Goal: Task Accomplishment & Management: Complete application form

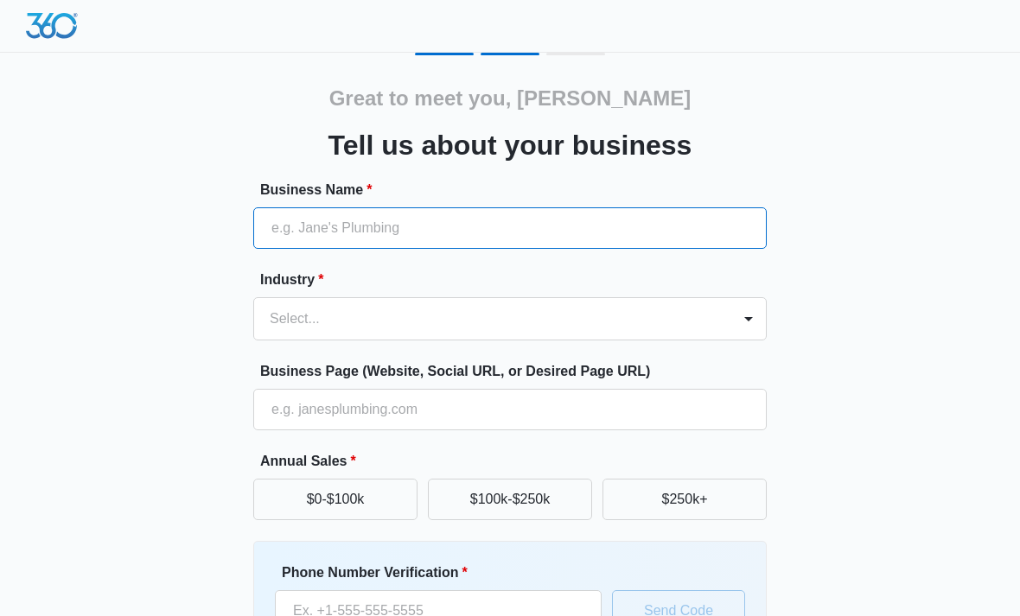
click at [283, 235] on input "Business Name *" at bounding box center [509, 227] width 513 height 41
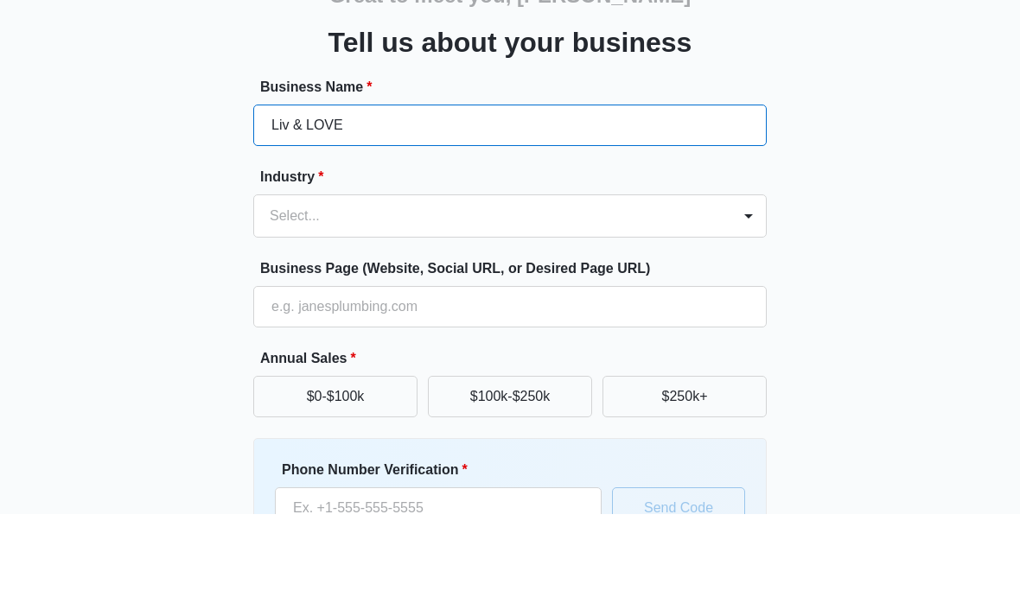
type input "Liv & LOVE"
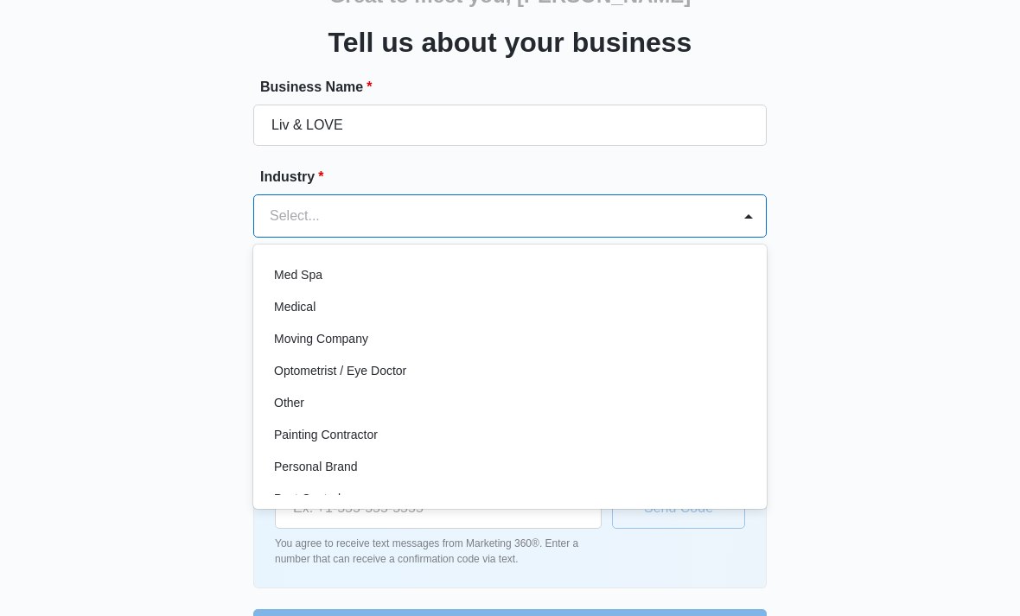
scroll to position [930, 0]
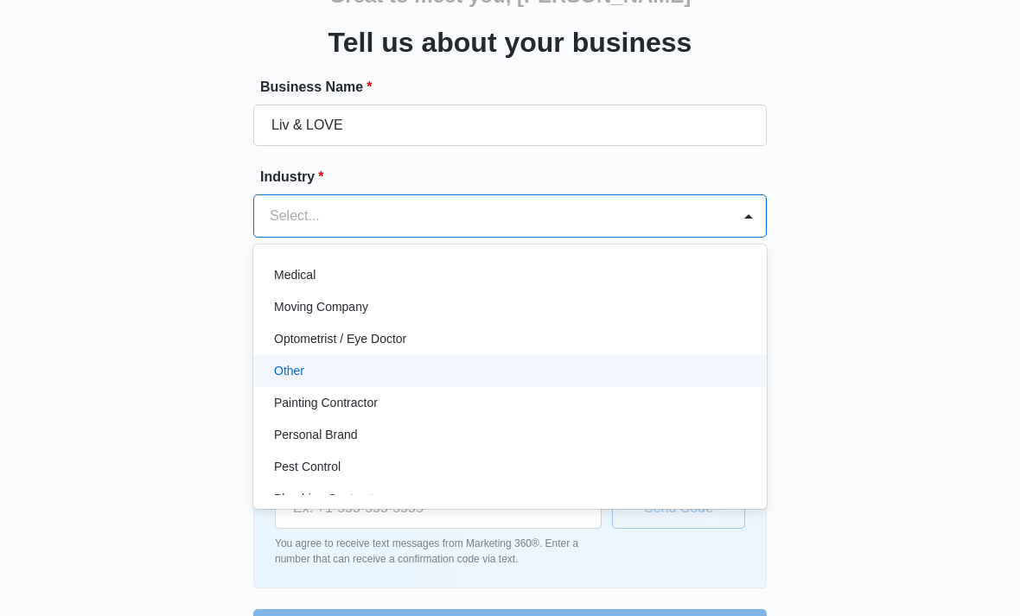
click at [304, 370] on p "Other" at bounding box center [289, 371] width 30 height 18
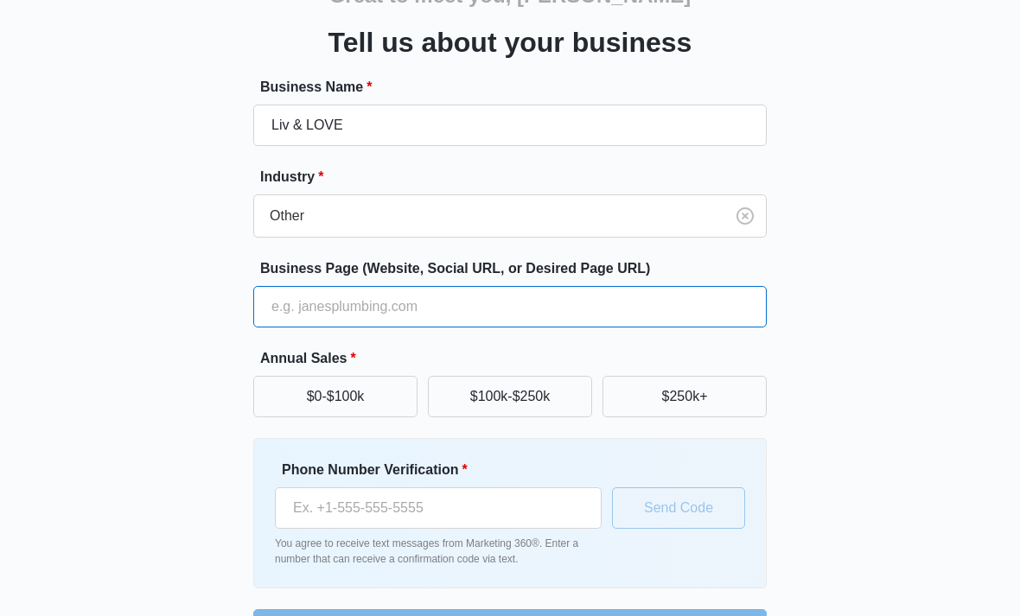
click at [595, 304] on input "Business Page (Website, Social URL, or Desired Page URL)" at bounding box center [509, 306] width 513 height 41
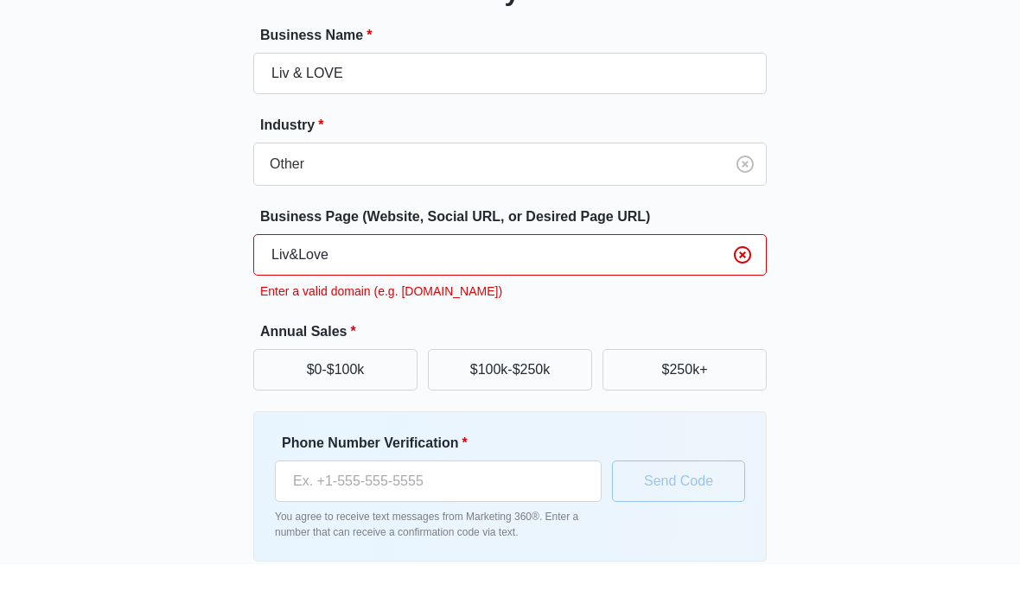
type input "Liv&Love"
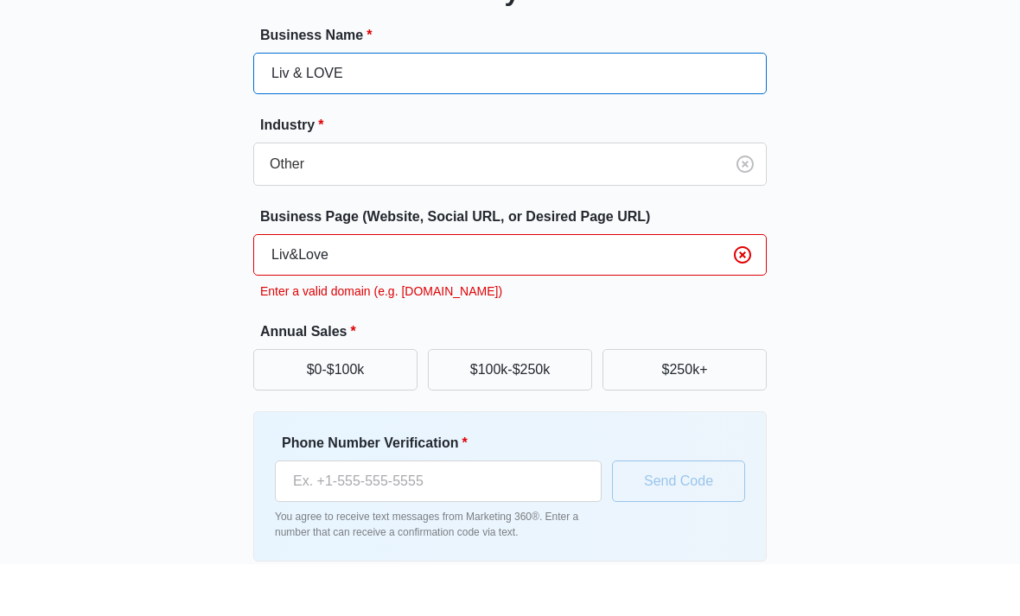
click at [485, 105] on input "Liv & LOVE" at bounding box center [509, 125] width 513 height 41
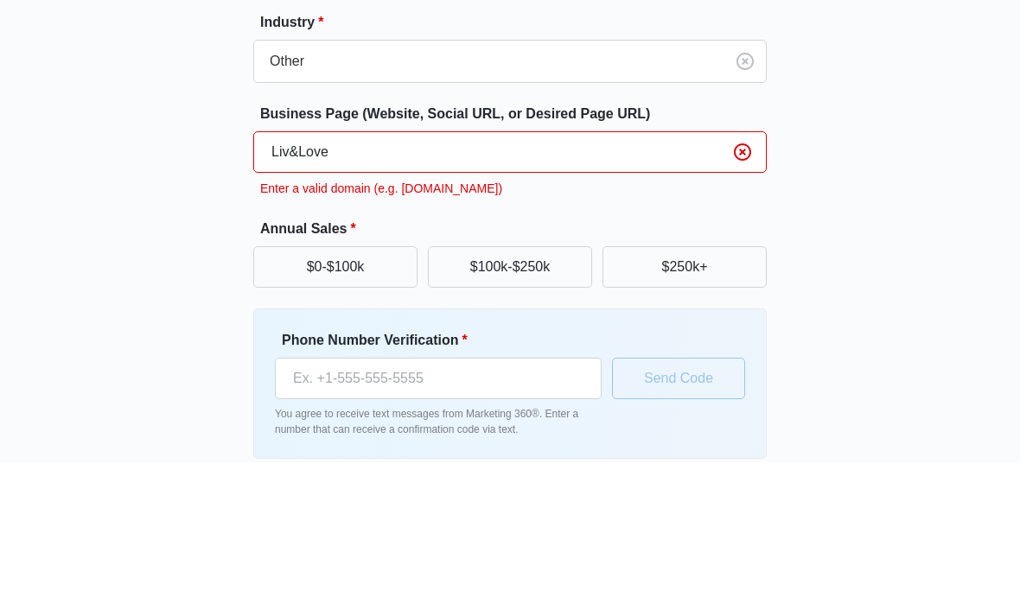
type input "Liv & Love"
click at [526, 286] on input "Liv&Love" at bounding box center [509, 306] width 513 height 41
click at [891, 252] on div "Great to meet you, Olivia Tell us about your business Business Name * Liv & Lov…" at bounding box center [510, 313] width 969 height 726
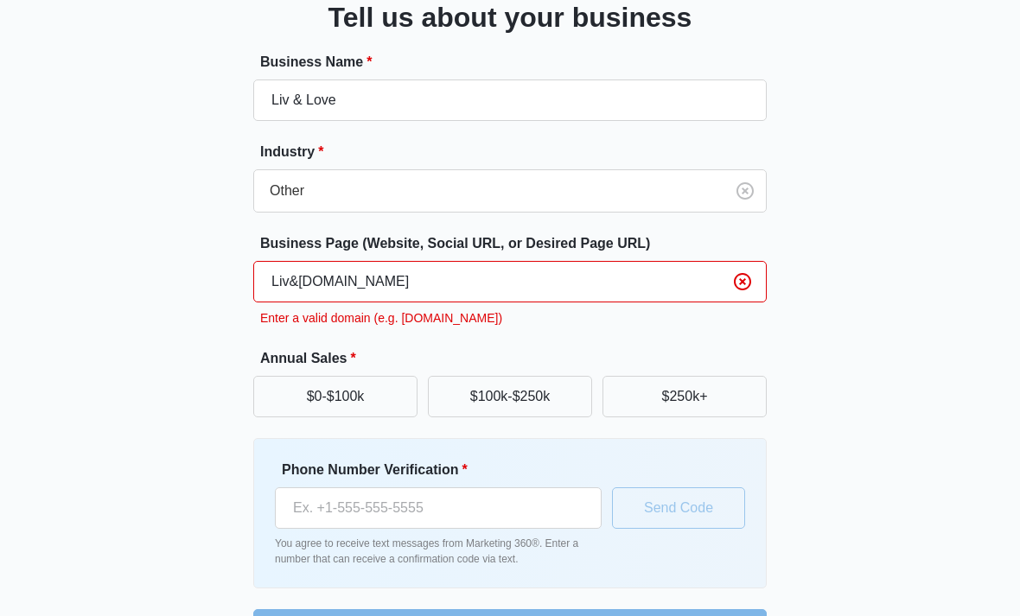
click at [363, 277] on input "Liv&Love.com" at bounding box center [509, 281] width 513 height 41
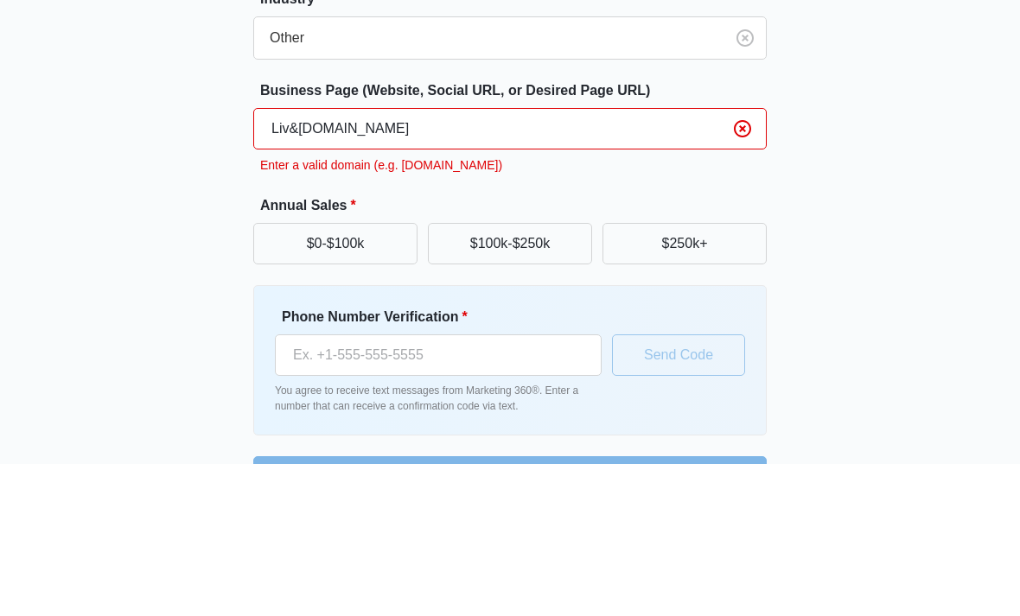
click at [524, 261] on input "Liv&Love.com" at bounding box center [509, 281] width 513 height 41
click at [598, 188] on form "Business Name * Liv & Love Industry * Other Business Page (Website, Social URL,…" at bounding box center [509, 351] width 513 height 599
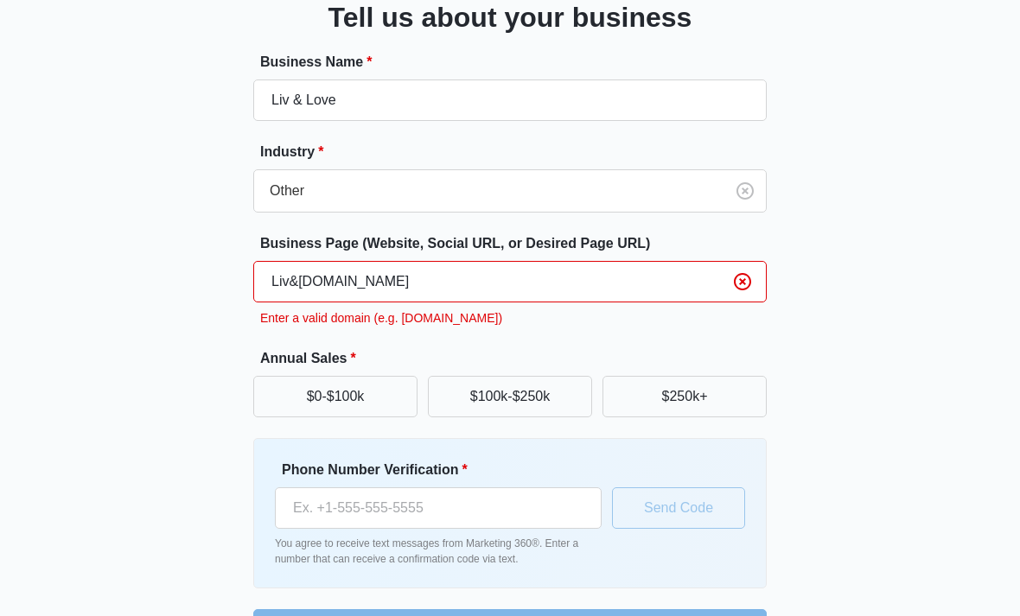
click at [377, 391] on button "$0-$100k" at bounding box center [335, 396] width 164 height 41
click at [469, 407] on button "$100k-$250k" at bounding box center [510, 396] width 164 height 41
click at [378, 406] on button "$0-$100k" at bounding box center [335, 396] width 164 height 41
click at [491, 288] on input "Liv&Love.com" at bounding box center [509, 281] width 513 height 41
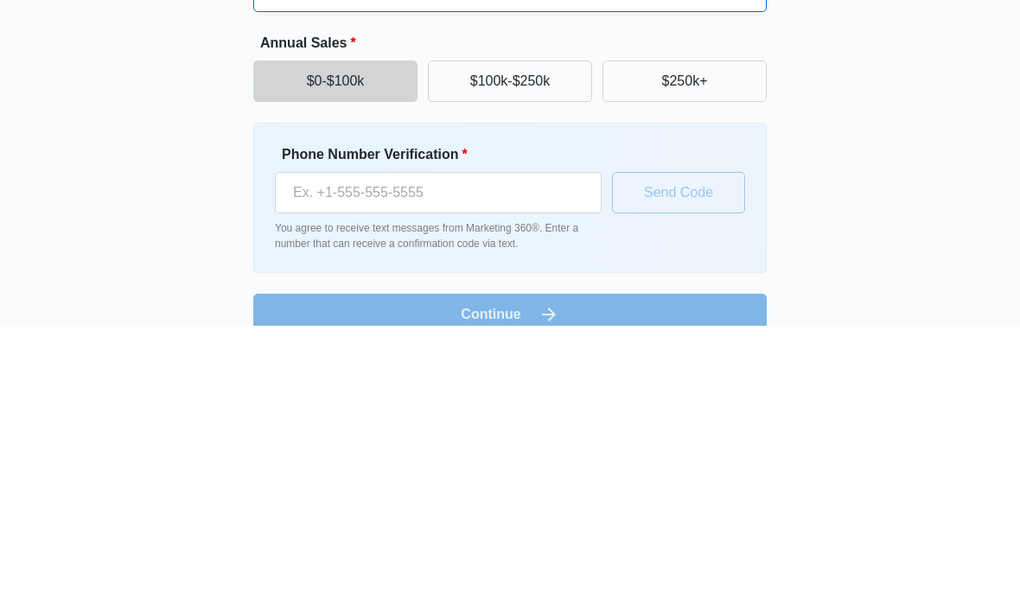
type input "Liv-and-Love.com"
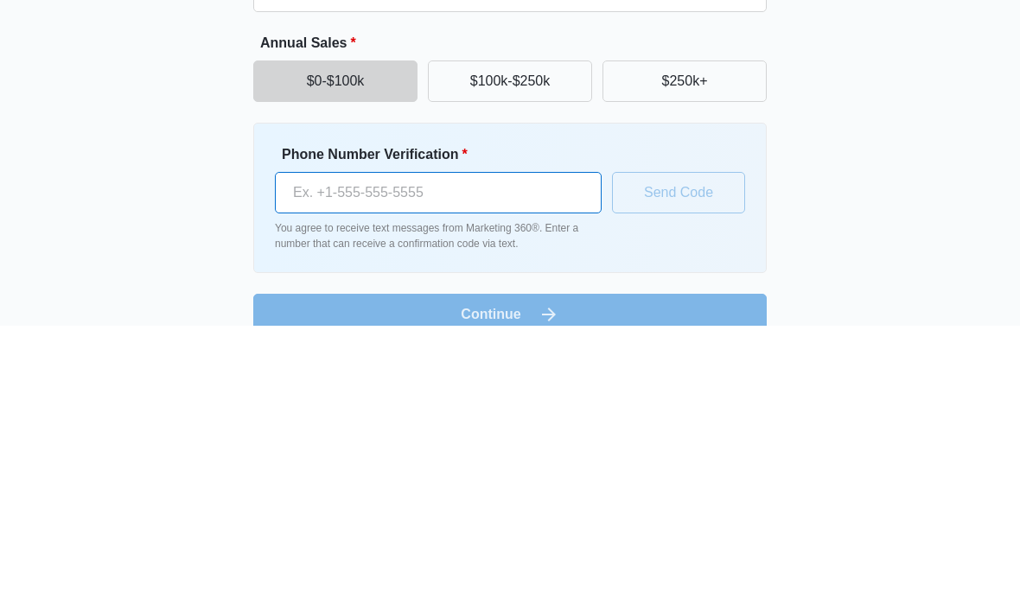
click at [551, 462] on input "Phone Number Verification *" at bounding box center [438, 482] width 327 height 41
type input "(443) 684-0807"
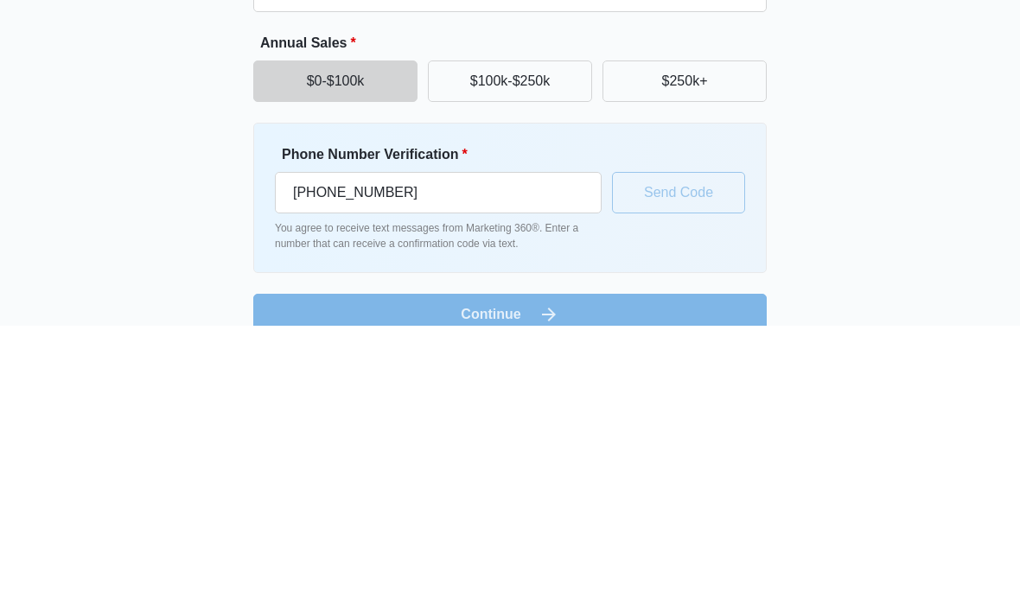
scroll to position [103, 0]
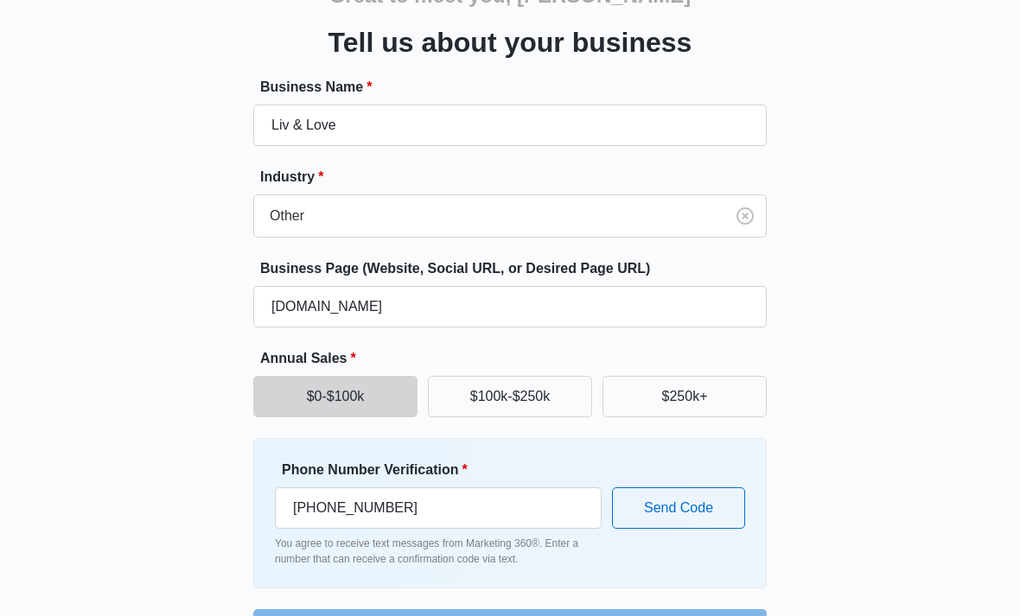
click at [694, 502] on button "Send Code" at bounding box center [678, 507] width 133 height 41
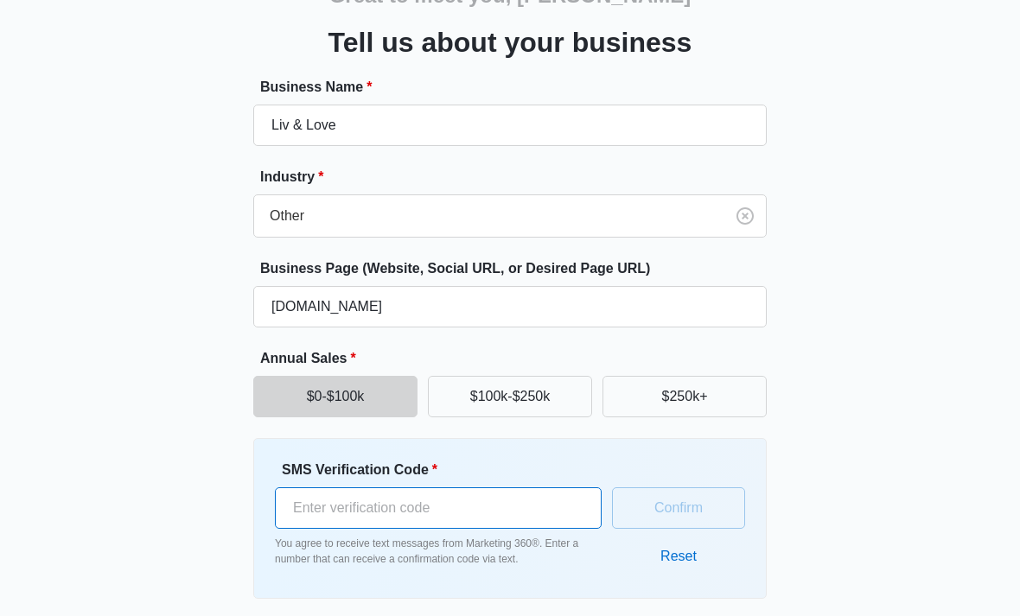
click at [521, 517] on input "SMS Verification Code *" at bounding box center [438, 507] width 327 height 41
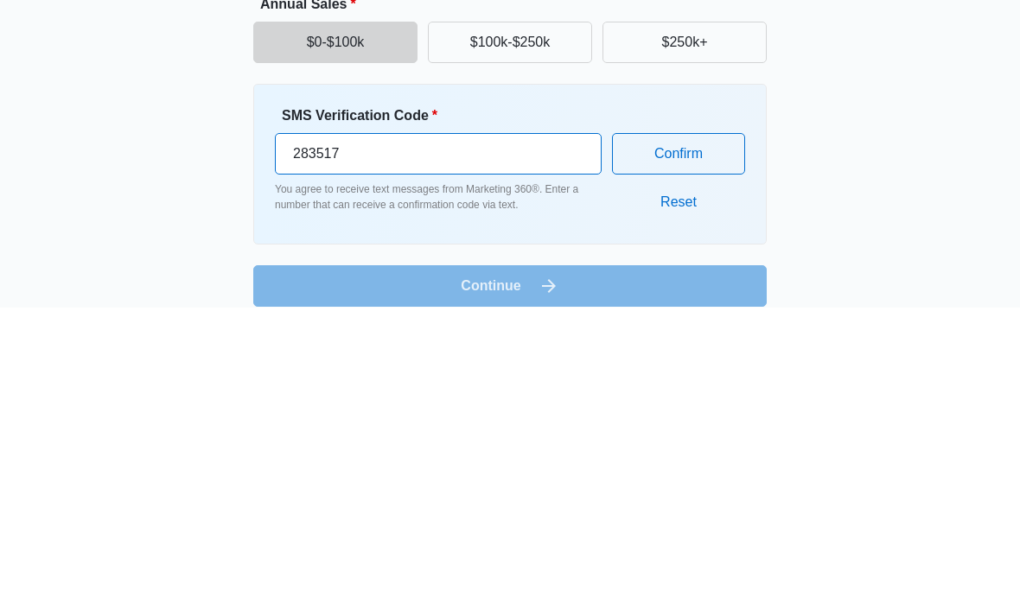
type input "283517"
click at [710, 442] on button "Confirm" at bounding box center [678, 462] width 133 height 41
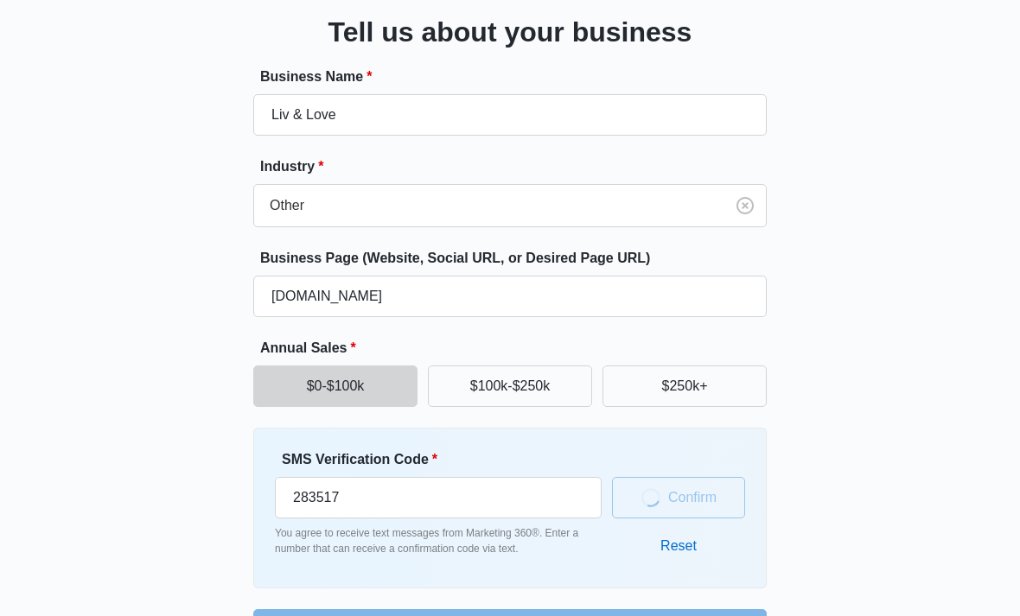
scroll to position [103, 0]
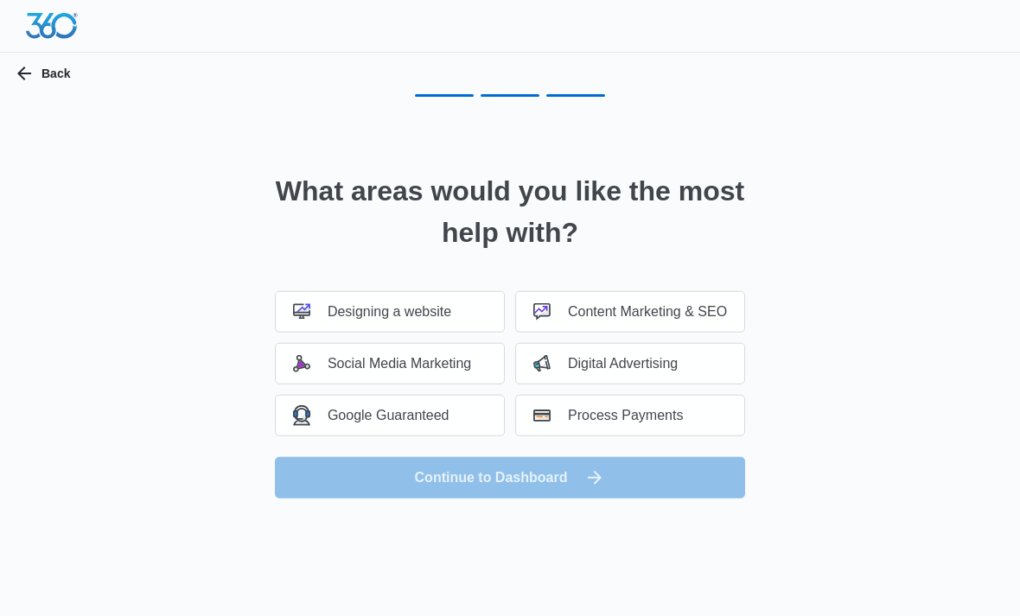
scroll to position [0, 0]
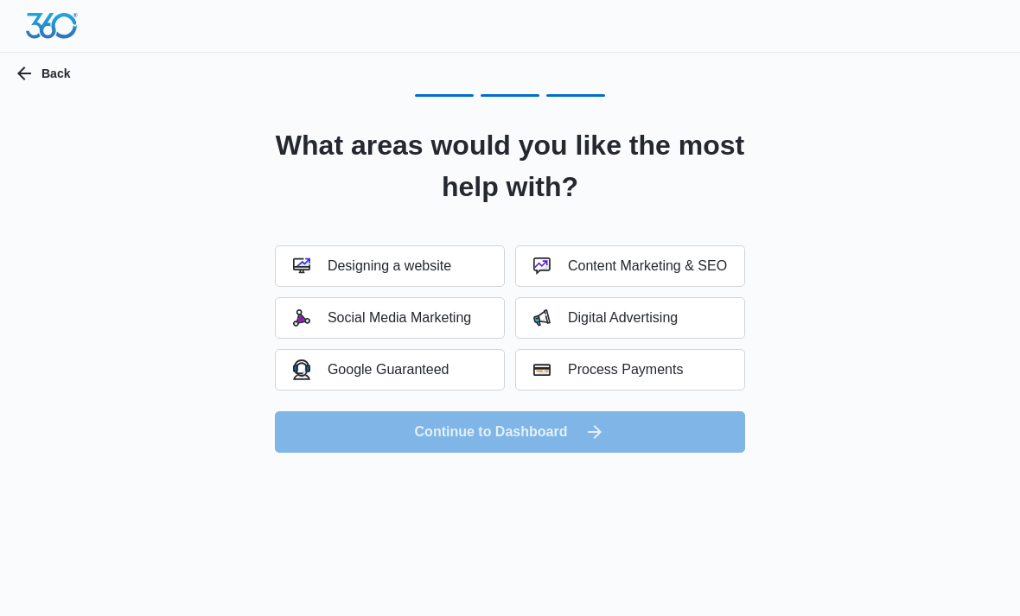
click at [688, 387] on button "Process Payments" at bounding box center [630, 369] width 230 height 41
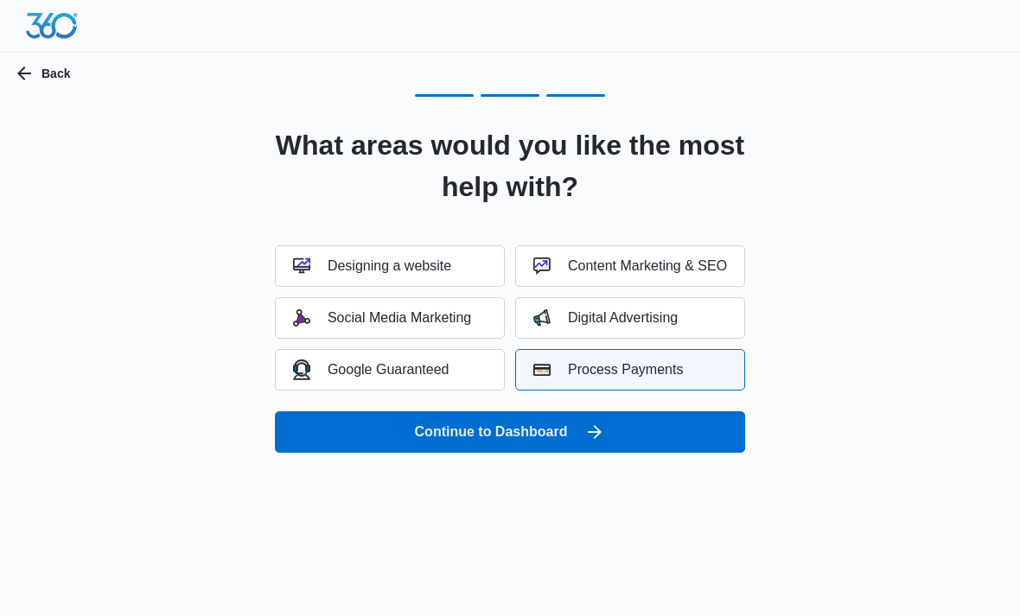
click at [466, 313] on div "Social Media Marketing" at bounding box center [382, 317] width 178 height 17
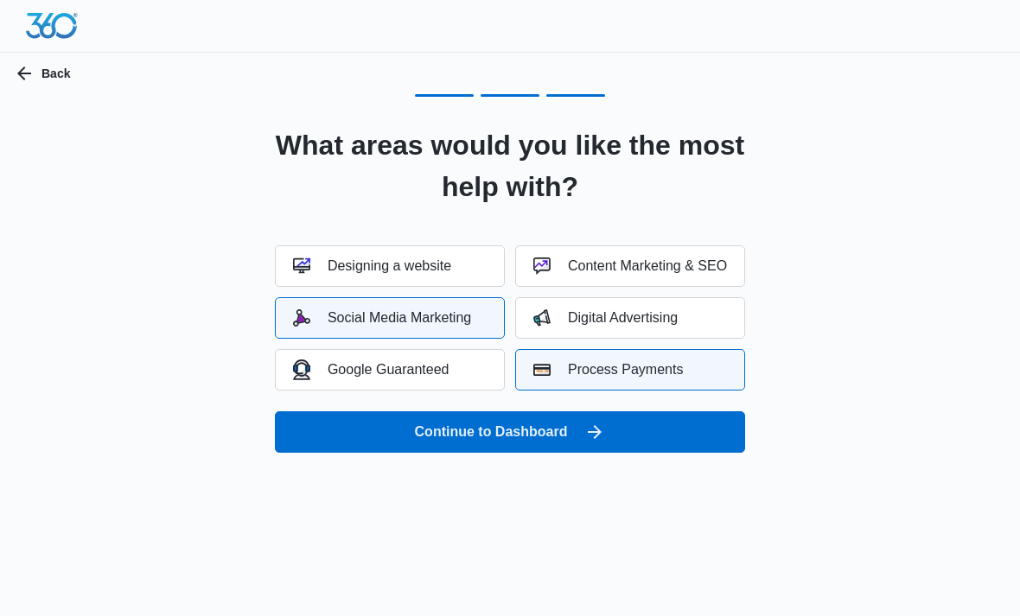
click at [450, 268] on div "Designing a website" at bounding box center [372, 266] width 158 height 17
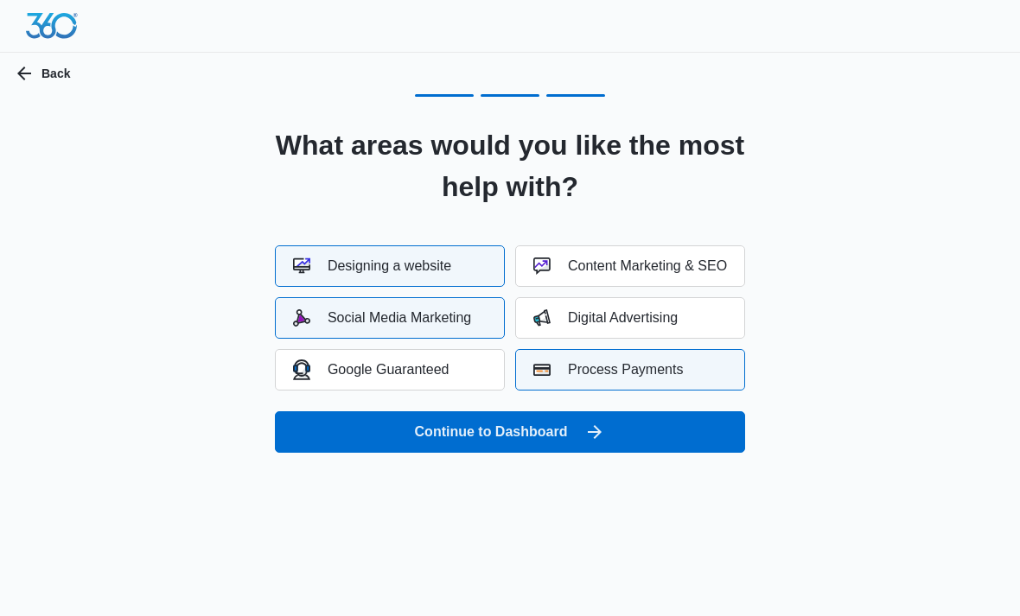
click at [705, 321] on button "Digital Advertising" at bounding box center [630, 317] width 230 height 41
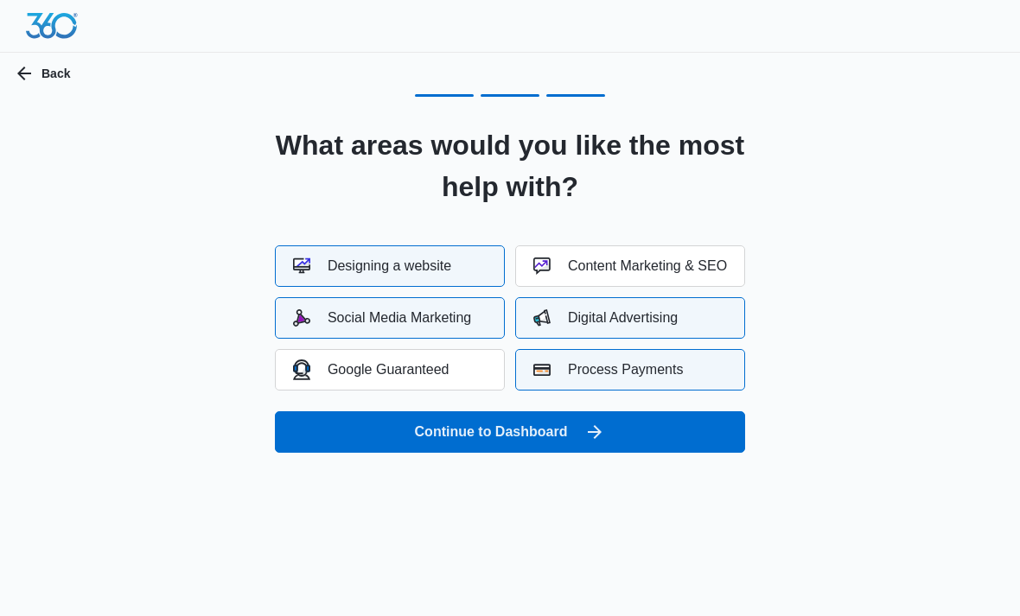
click at [648, 439] on button "Continue to Dashboard" at bounding box center [510, 431] width 470 height 41
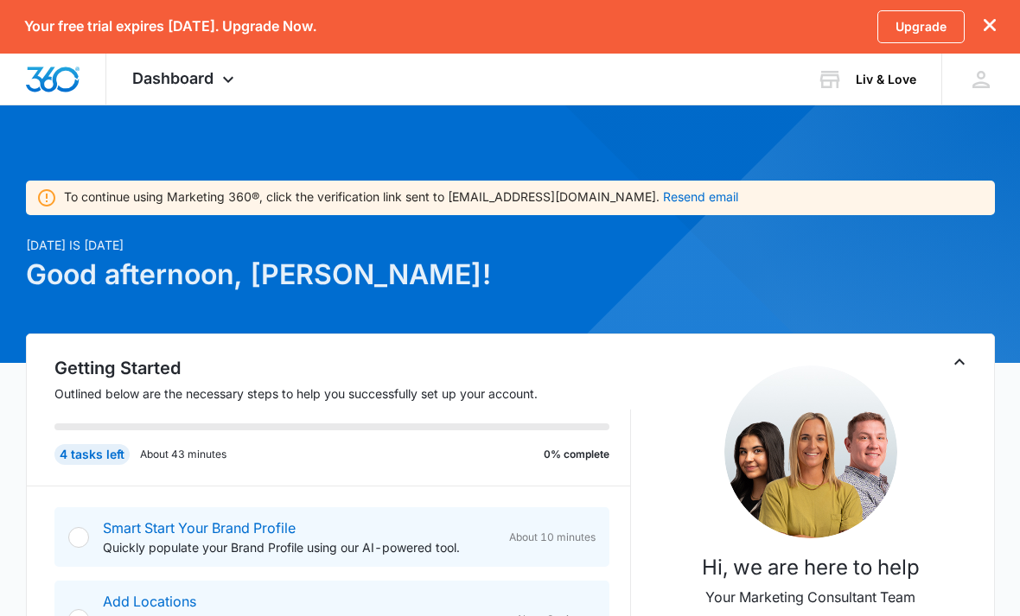
click at [663, 198] on button "Resend email" at bounding box center [700, 197] width 75 height 12
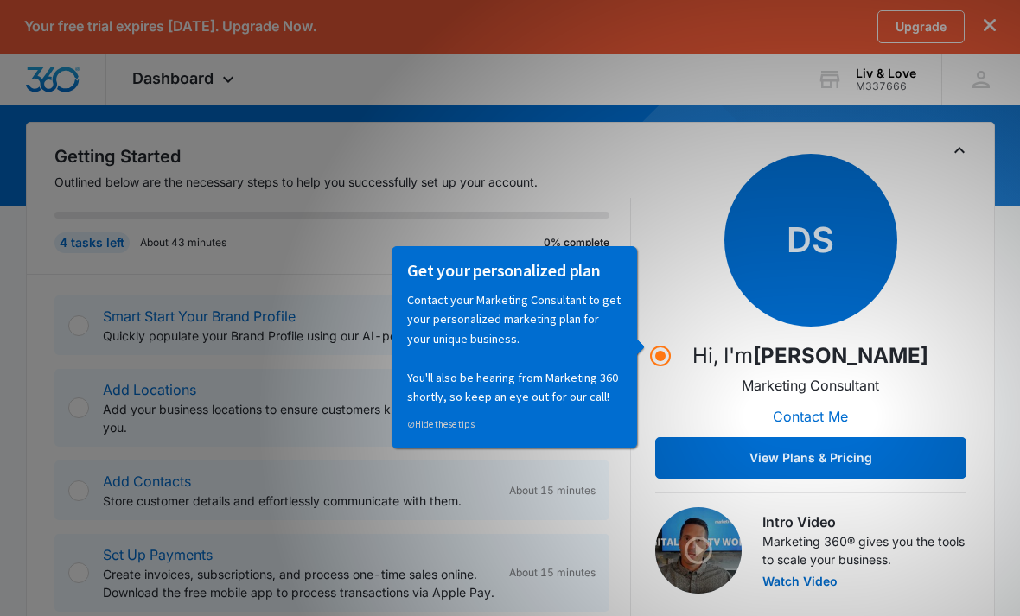
scroll to position [166, 0]
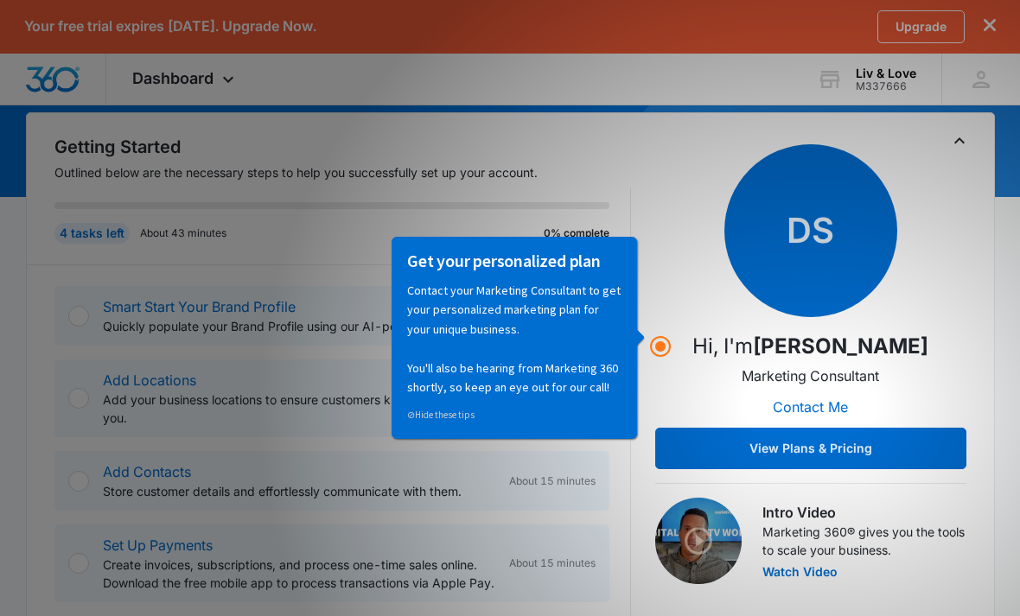
click at [619, 259] on h3 "Get your personalized plan" at bounding box center [514, 261] width 214 height 22
click at [666, 255] on div "DS Hi, I'm David Slater Marketing Consultant Contact Me View Plans & Pricing" at bounding box center [810, 306] width 311 height 325
click at [663, 344] on circle "Hotspot (open by clicking or pressing space/enter)" at bounding box center [660, 346] width 10 height 10
click at [652, 354] on icon "Hotspot (open by clicking or pressing space/enter)" at bounding box center [660, 346] width 21 height 21
click at [664, 342] on circle "Hotspot (open by clicking or pressing space/enter)" at bounding box center [660, 346] width 10 height 10
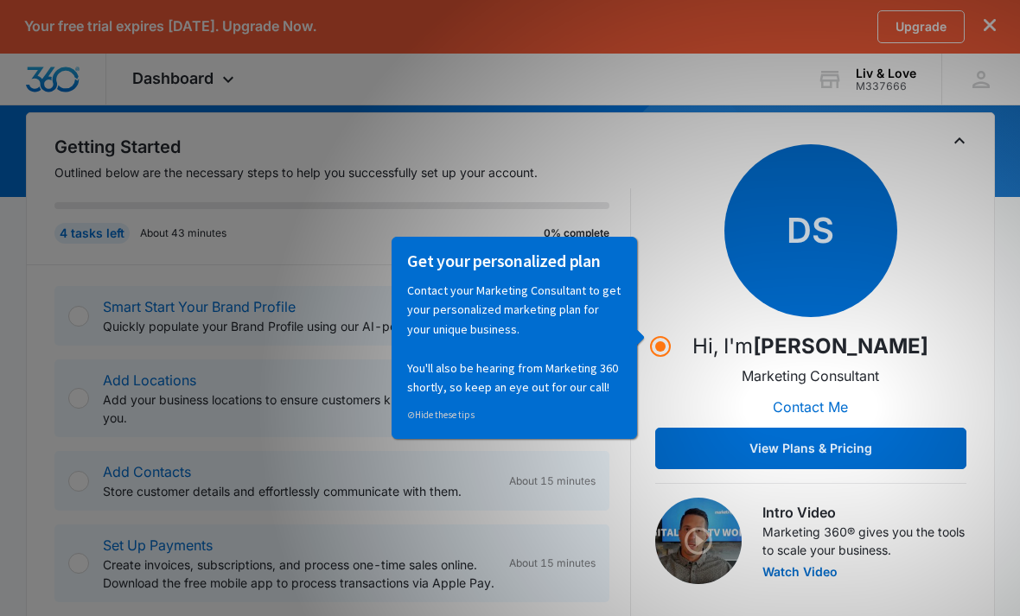
click at [545, 321] on p "Contact your Marketing Consultant to get your personalized marketing plan for y…" at bounding box center [514, 339] width 214 height 116
click at [901, 442] on button "View Plans & Pricing" at bounding box center [810, 448] width 311 height 41
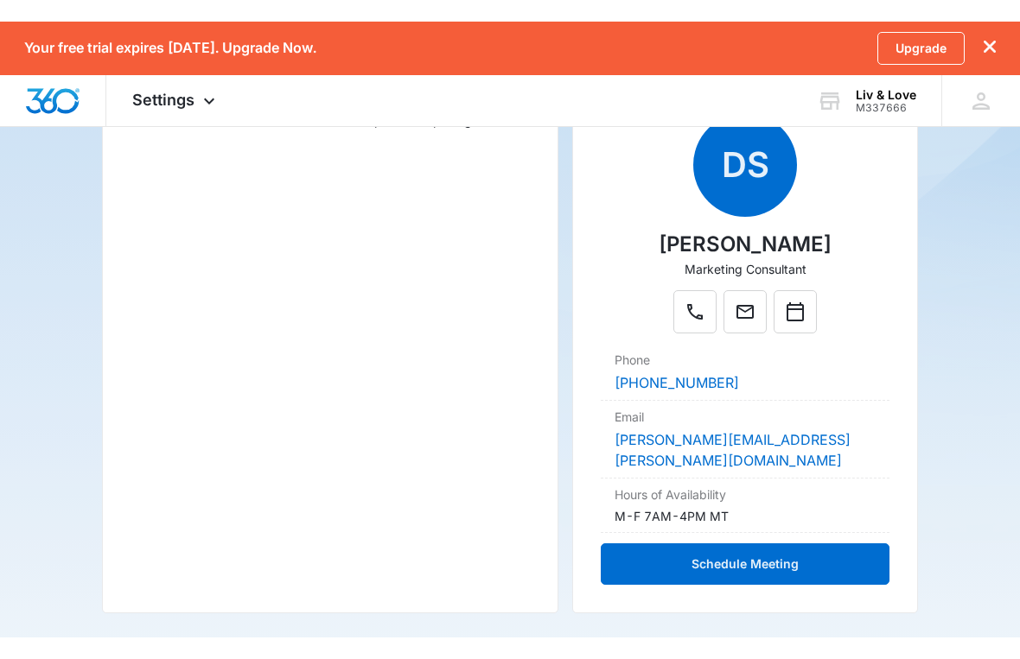
scroll to position [21, 0]
